Goal: Find specific page/section: Find specific page/section

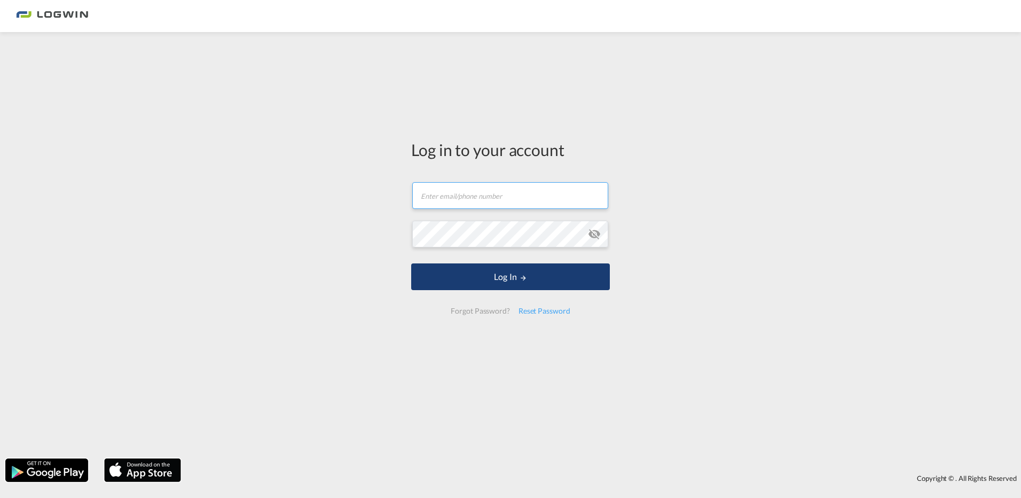
type input "[PERSON_NAME][EMAIL_ADDRESS][PERSON_NAME][DOMAIN_NAME]"
click at [492, 270] on button "Log In" at bounding box center [510, 276] width 199 height 27
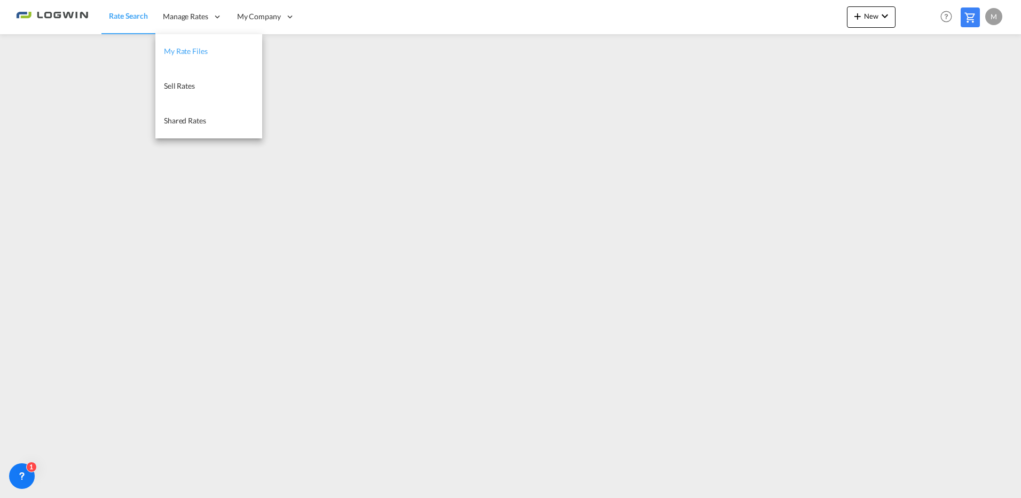
click at [188, 51] on span "My Rate Files" at bounding box center [186, 50] width 44 height 9
